Goal: Transaction & Acquisition: Obtain resource

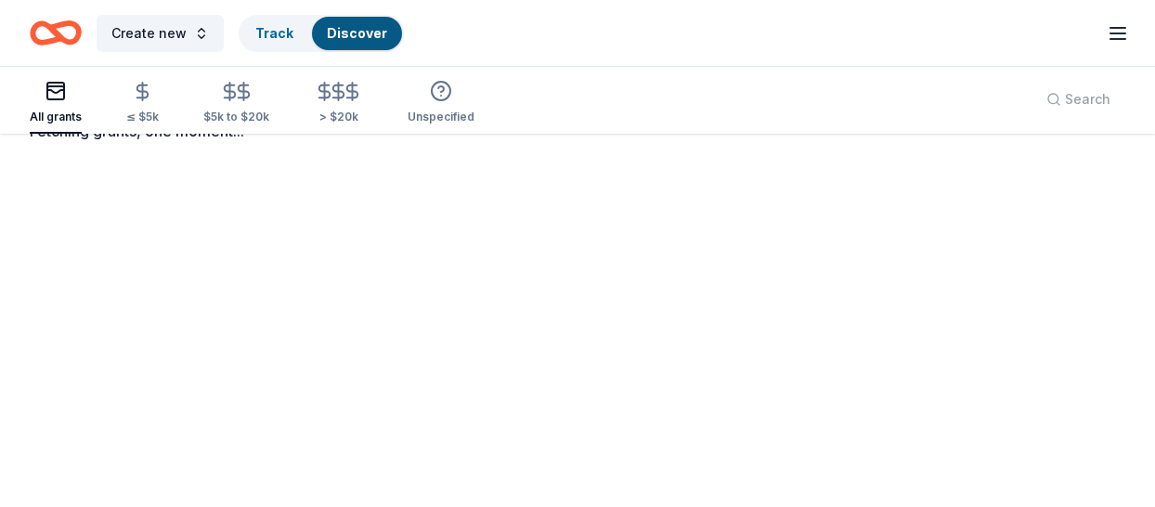
scroll to position [109, 0]
click at [59, 93] on icon "button" at bounding box center [56, 91] width 22 height 22
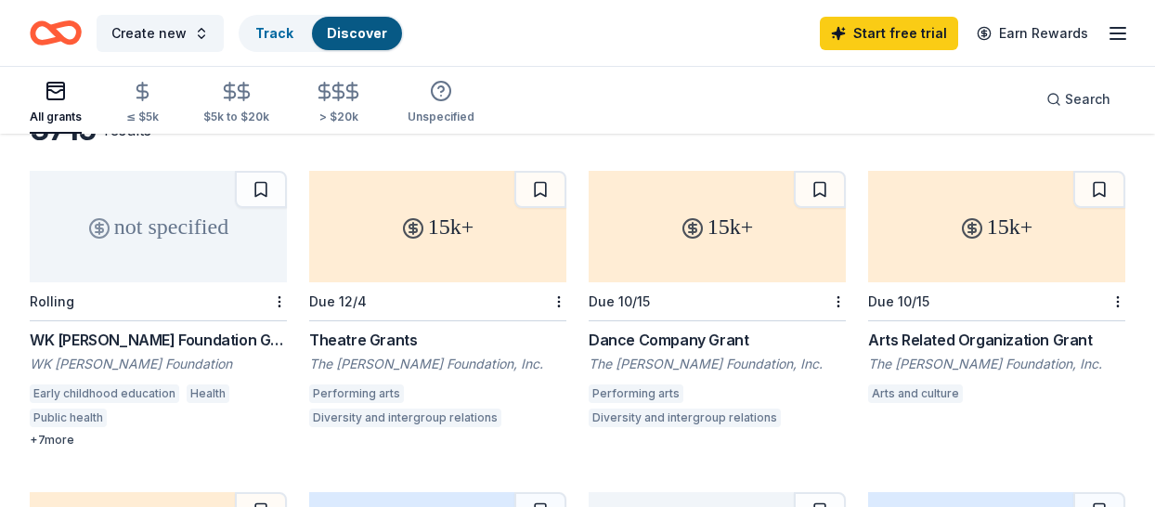
scroll to position [247, 0]
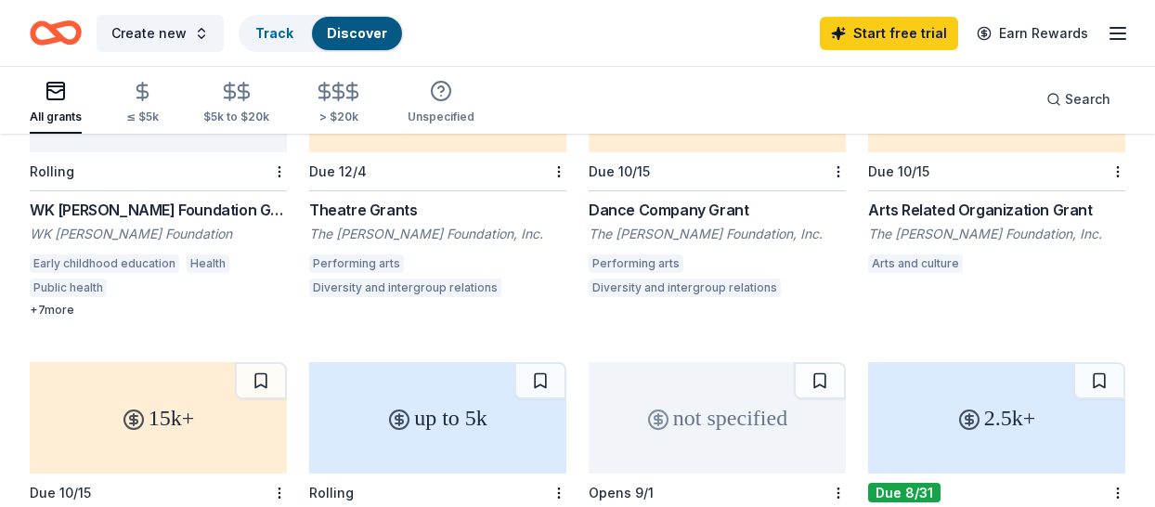
click at [54, 208] on div "WK [PERSON_NAME] Foundation Grant" at bounding box center [158, 210] width 257 height 22
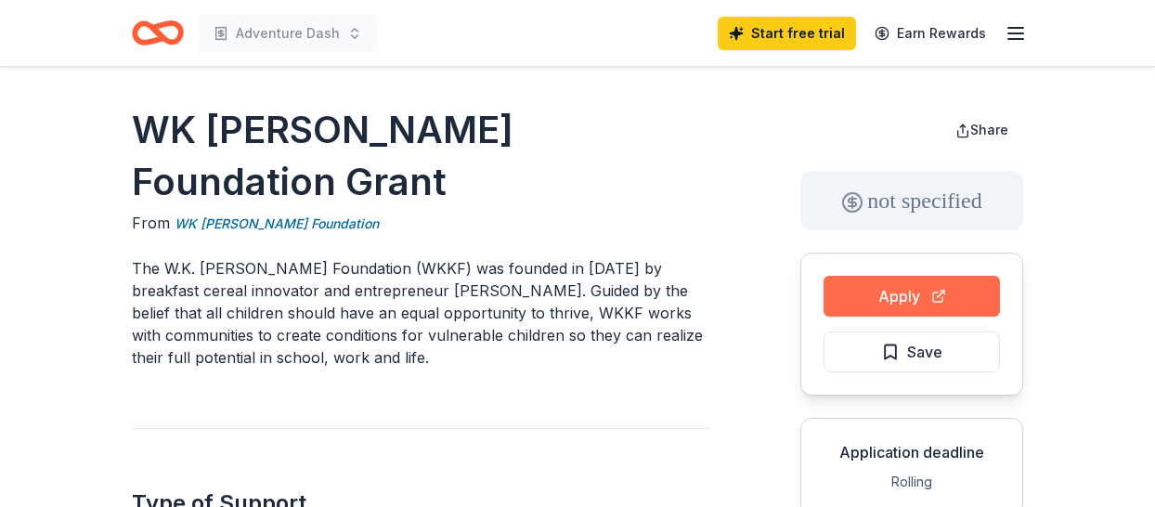
click at [888, 299] on button "Apply" at bounding box center [912, 296] width 176 height 41
